Goal: Find specific page/section: Find specific page/section

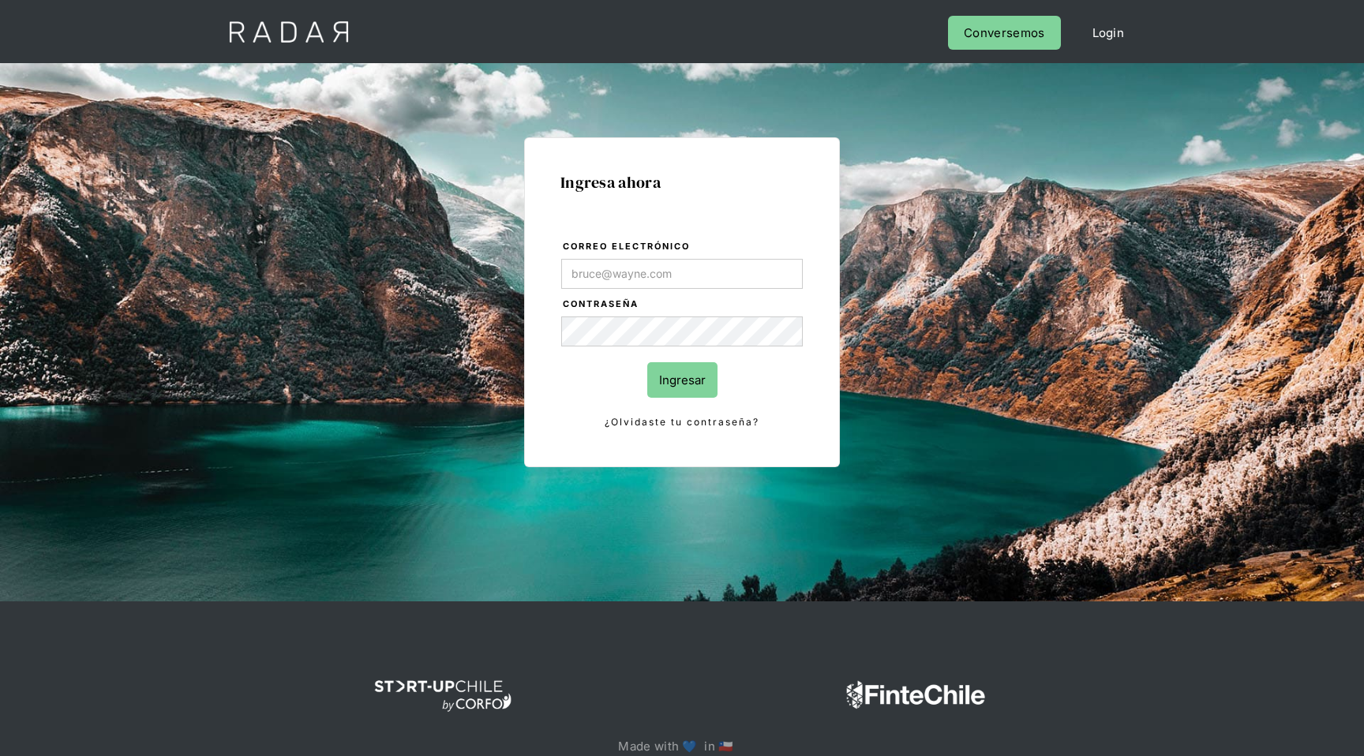
type input "[EMAIL_ADDRESS][DOMAIN_NAME]"
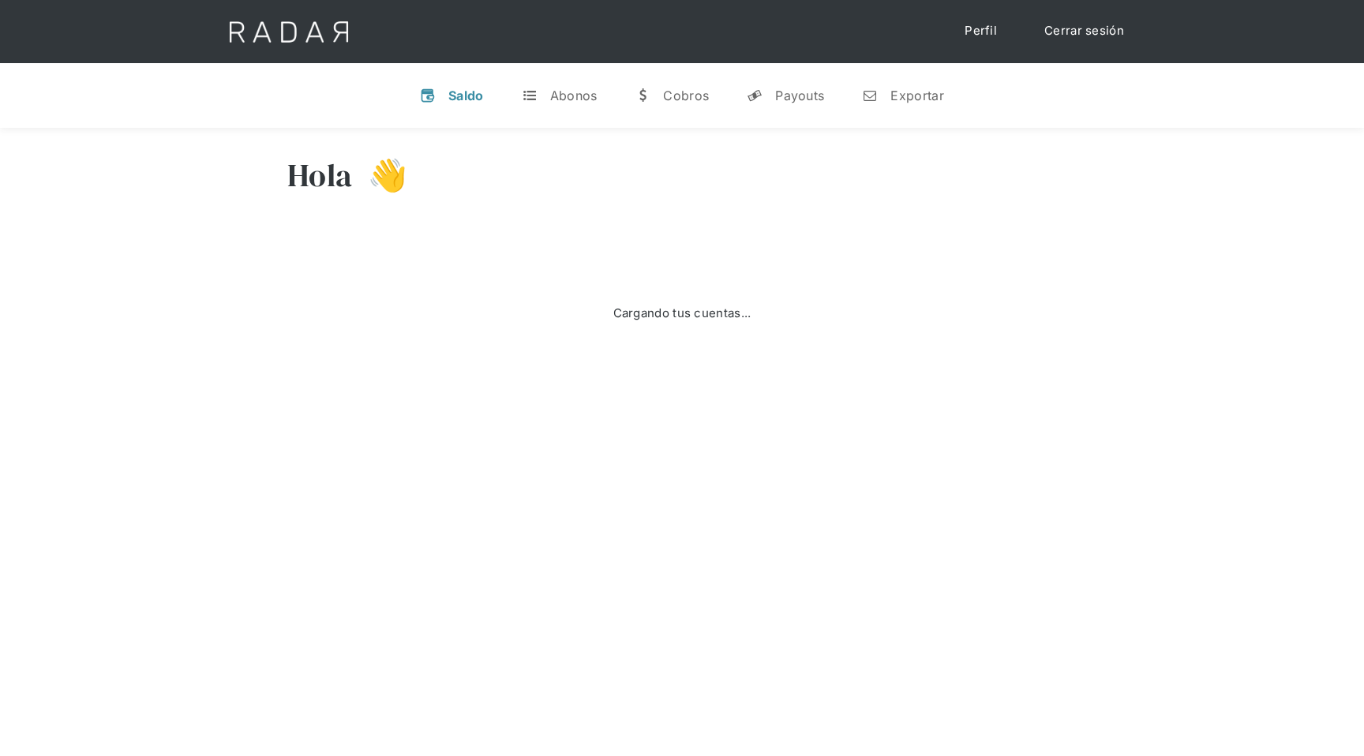
click at [723, 179] on div "Hola 👋" at bounding box center [682, 187] width 790 height 95
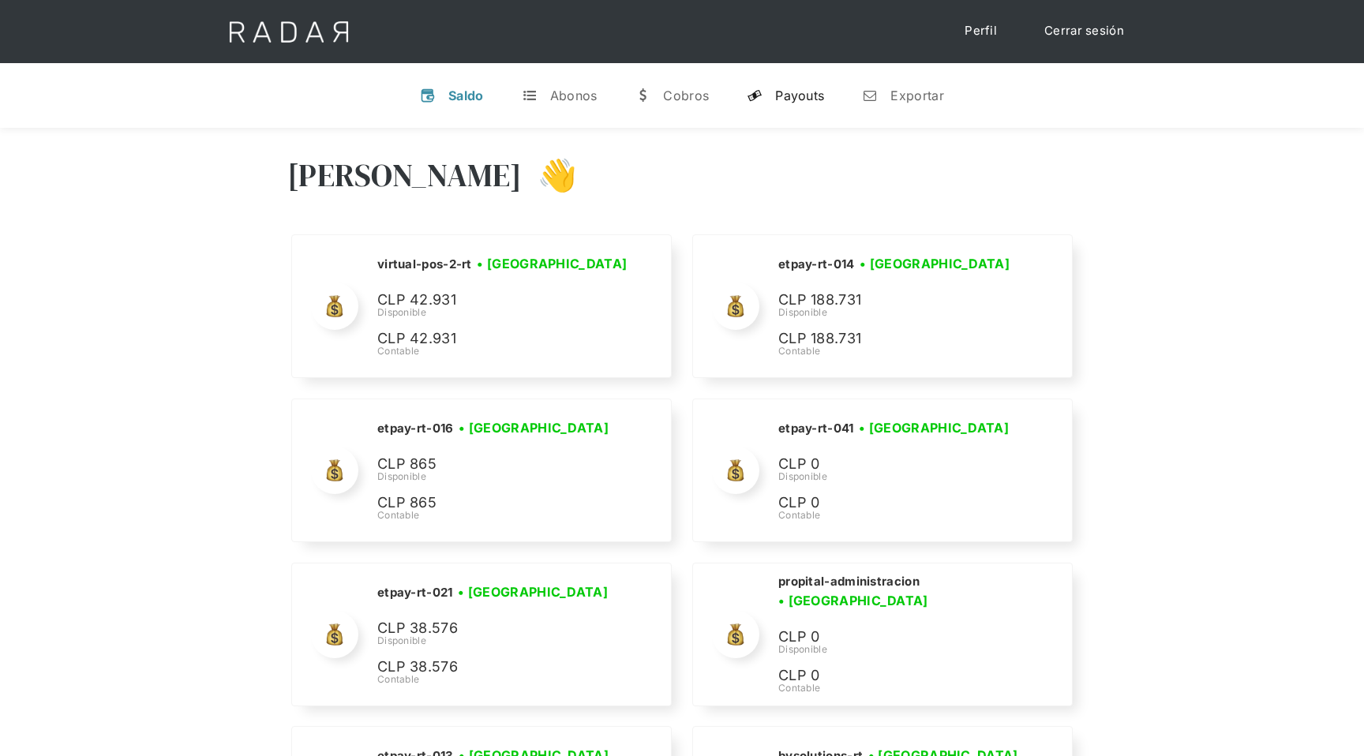
click at [776, 96] on div "Payouts" at bounding box center [799, 96] width 49 height 16
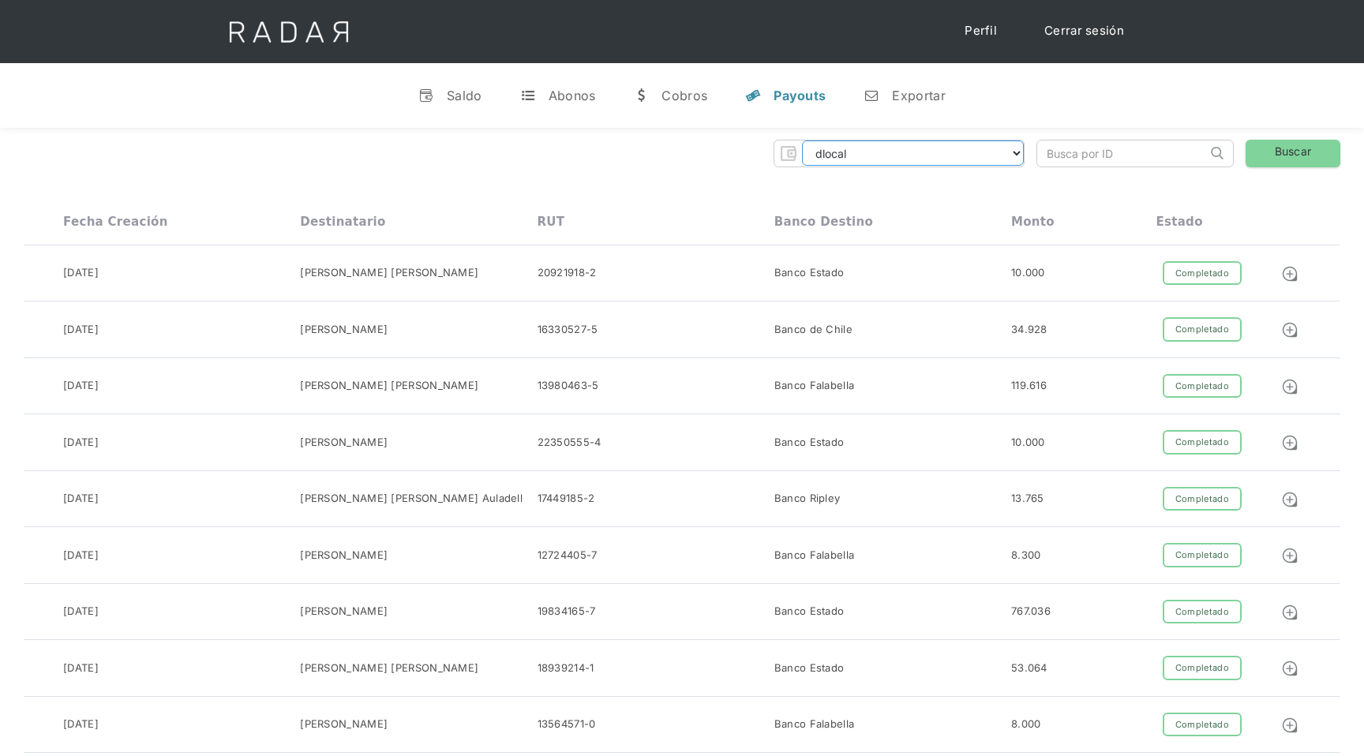
click at [959, 151] on select "dlocal demergechile fcacl2 remitee clpro coster urigol radar-cliente radar-clie…" at bounding box center [913, 153] width 222 height 25
